Goal: Information Seeking & Learning: Learn about a topic

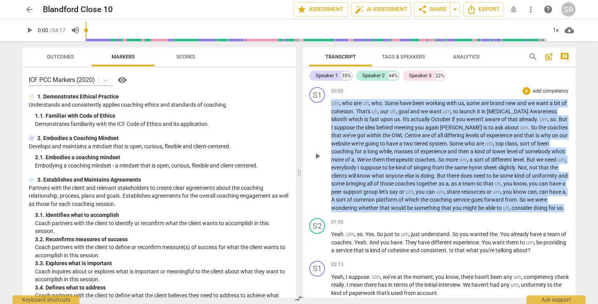
drag, startPoint x: 371, startPoint y: 214, endPoint x: 311, endPoint y: 106, distance: 123.6
click at [311, 106] on div "S1 play_arrow pause 00:00 + Add competency keyboard_arrow_right Um , who are uh…" at bounding box center [439, 149] width 273 height 131
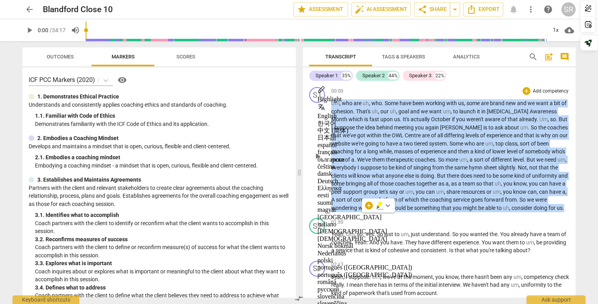
copy p "Um , who are uh , who . Some have been working with us , some are brand new and…"
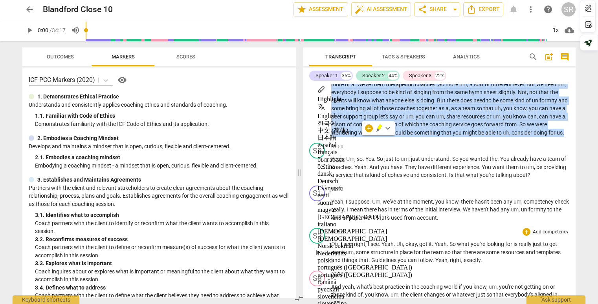
scroll to position [77, 0]
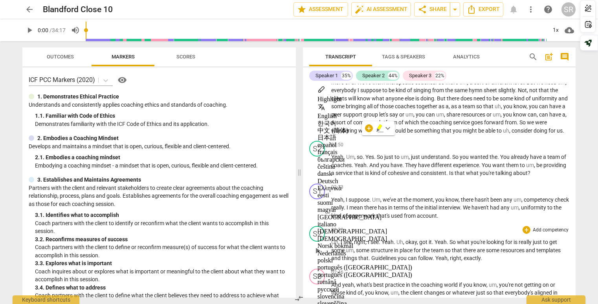
click at [481, 234] on div "S2 play_arrow pause 02:32 + Add competency keyboard_arrow_right Oh , I see , ri…" at bounding box center [439, 244] width 273 height 43
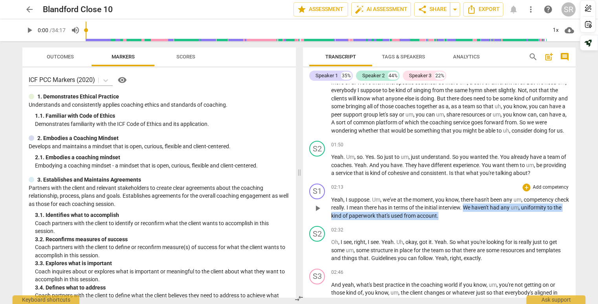
drag, startPoint x: 480, startPoint y: 215, endPoint x: 484, endPoint y: 223, distance: 9.0
click at [484, 220] on p "Yeah , I suppose . Um , we've at the moment , you know , there hasn't been any …" at bounding box center [450, 208] width 238 height 24
copy p "We haven't had any um , uniformity to the kind of paperwork that's used from ac…"
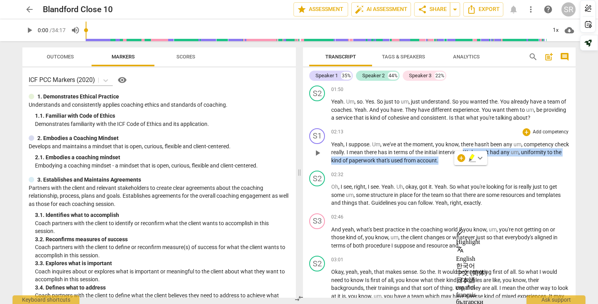
scroll to position [136, 0]
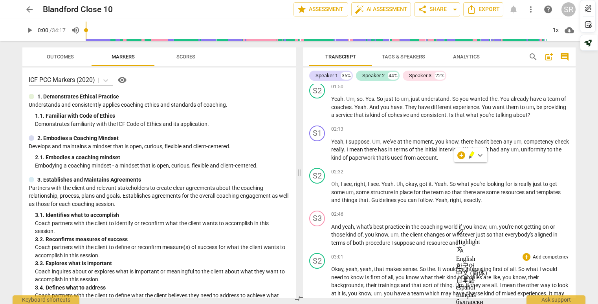
click at [458, 269] on div "03:01 + Add competency keyboard_arrow_right Okay , yeah , yeah , that makes sen…" at bounding box center [450, 307] width 238 height 109
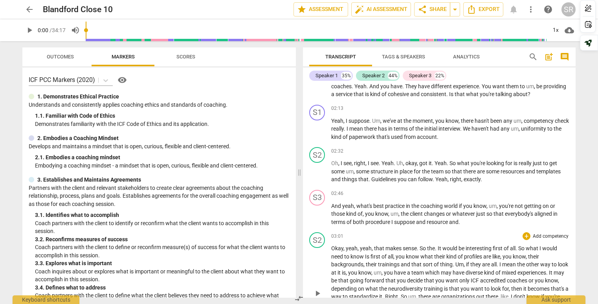
scroll to position [159, 0]
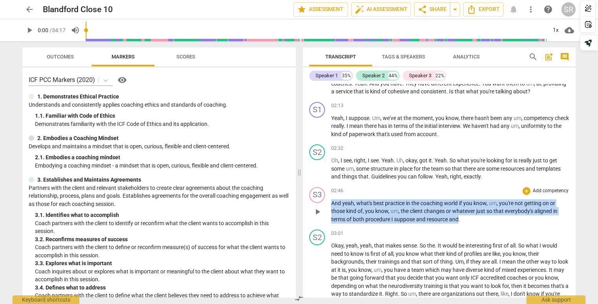
drag, startPoint x: 459, startPoint y: 230, endPoint x: 330, endPoint y: 214, distance: 130.2
click at [329, 214] on div "S3 play_arrow pause 02:46 + Add competency keyboard_arrow_right And yeah , what…" at bounding box center [439, 205] width 273 height 43
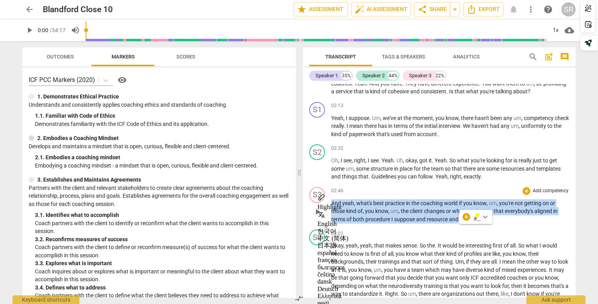
copy p "And yeah , what's best practice in the coaching world if you know , um , you're…"
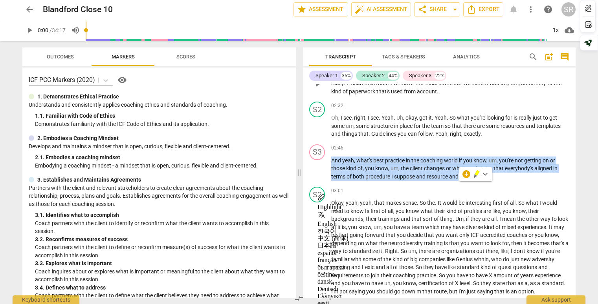
scroll to position [204, 0]
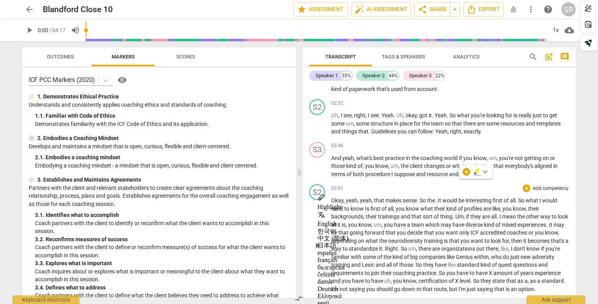
click at [450, 204] on span "would" at bounding box center [450, 201] width 16 height 6
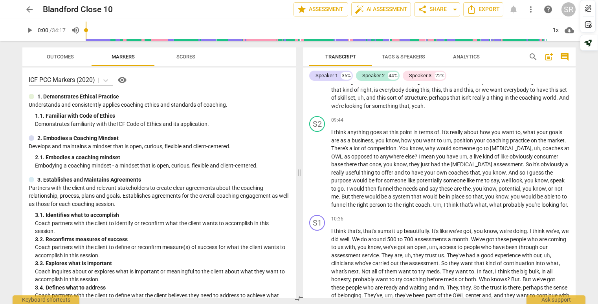
scroll to position [1034, 0]
